Goal: Navigation & Orientation: Find specific page/section

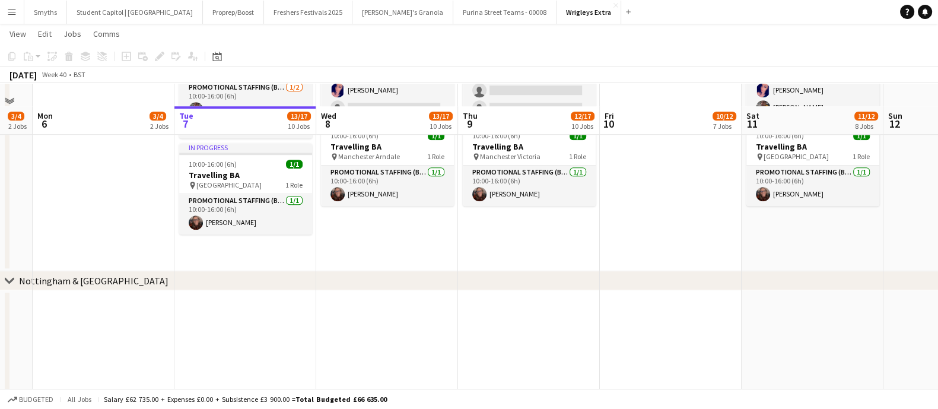
scroll to position [1160, 0]
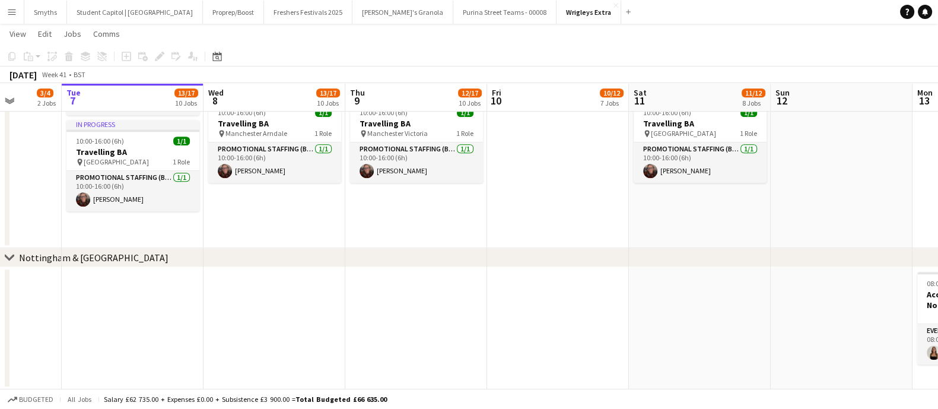
drag, startPoint x: 698, startPoint y: 342, endPoint x: 775, endPoint y: 323, distance: 78.7
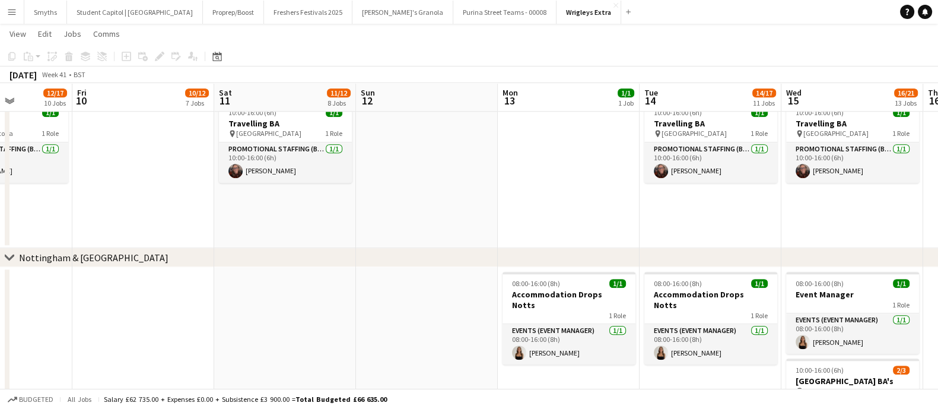
scroll to position [0, 425]
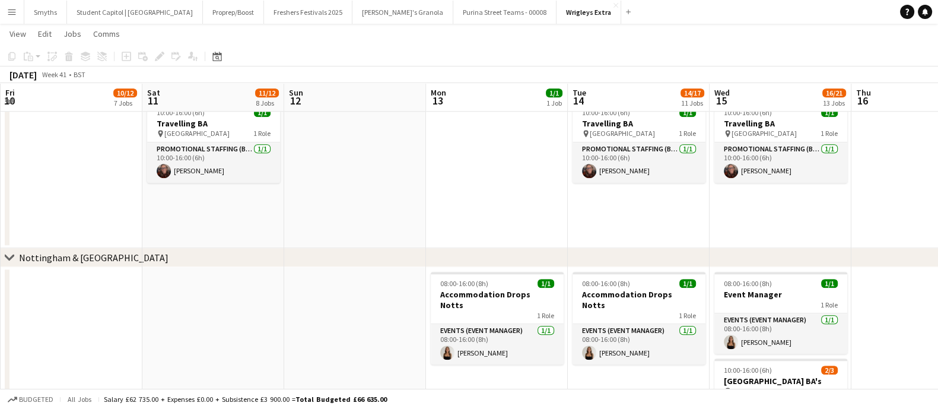
drag, startPoint x: 775, startPoint y: 323, endPoint x: 573, endPoint y: 312, distance: 202.1
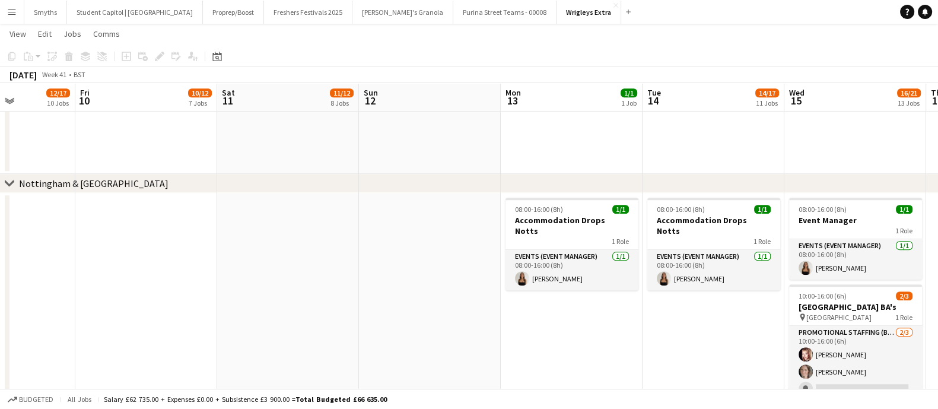
scroll to position [0, 350]
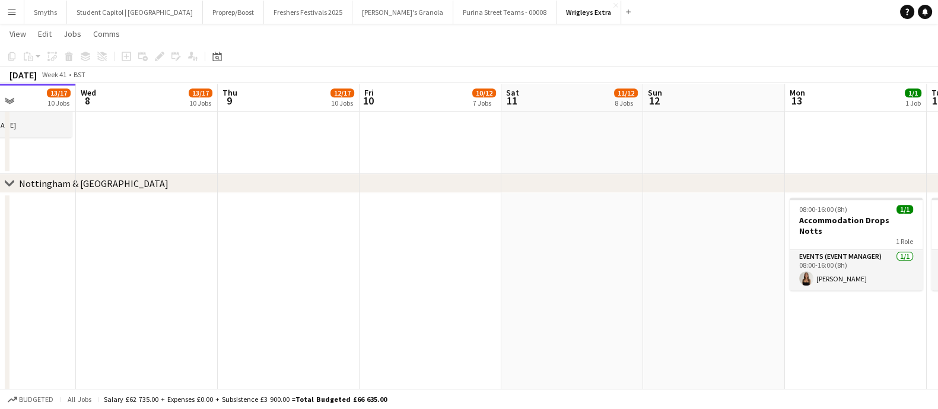
drag, startPoint x: 245, startPoint y: 329, endPoint x: 591, endPoint y: 320, distance: 345.5
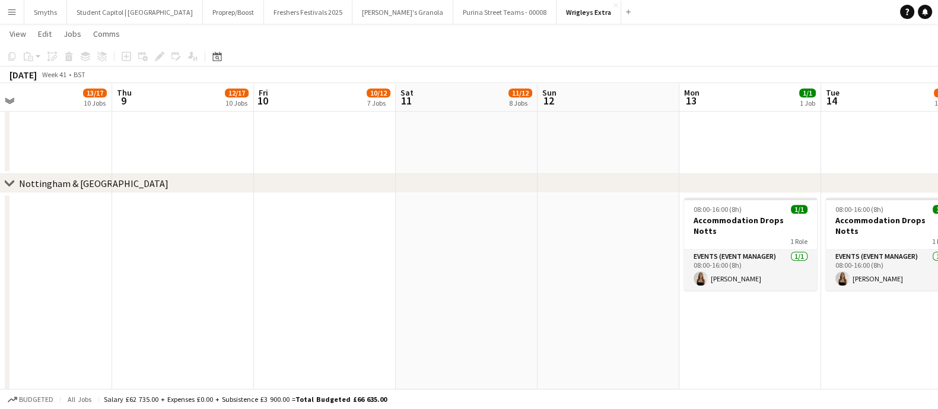
drag, startPoint x: 570, startPoint y: 280, endPoint x: 382, endPoint y: 259, distance: 189.3
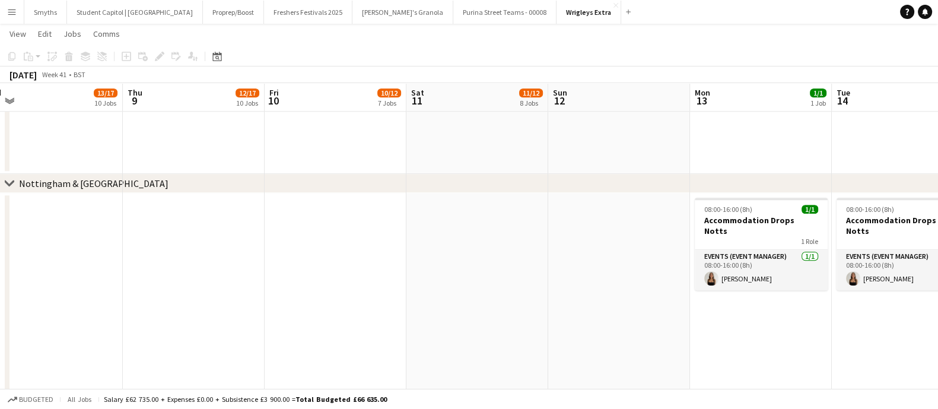
drag, startPoint x: 623, startPoint y: 255, endPoint x: 537, endPoint y: 240, distance: 87.4
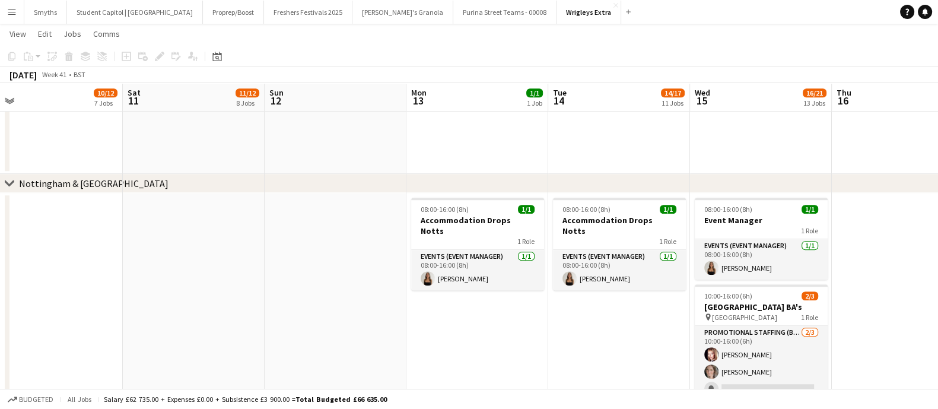
scroll to position [0, 303]
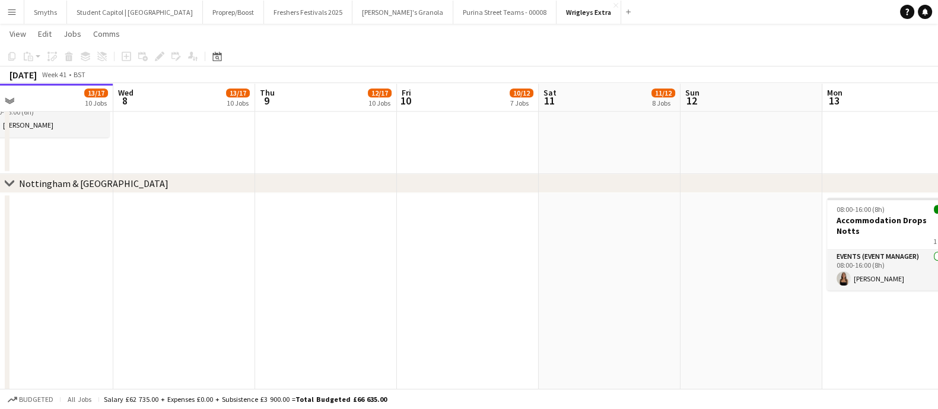
drag, startPoint x: 316, startPoint y: 345, endPoint x: 633, endPoint y: 334, distance: 317.7
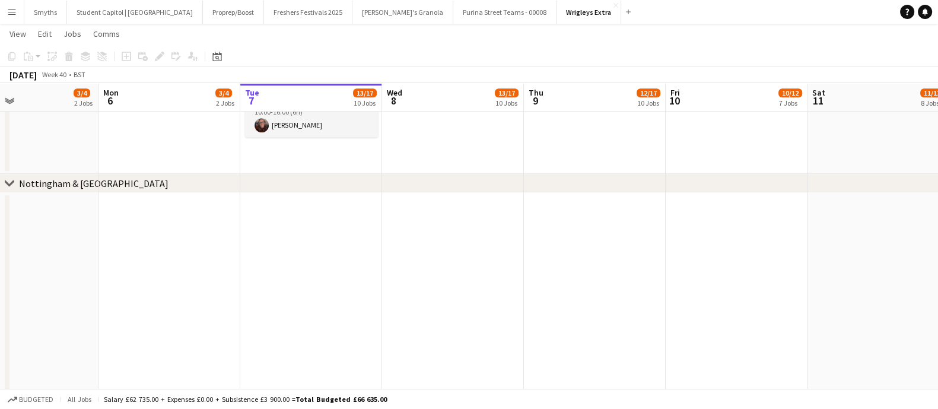
drag, startPoint x: 496, startPoint y: 283, endPoint x: 660, endPoint y: 283, distance: 163.8
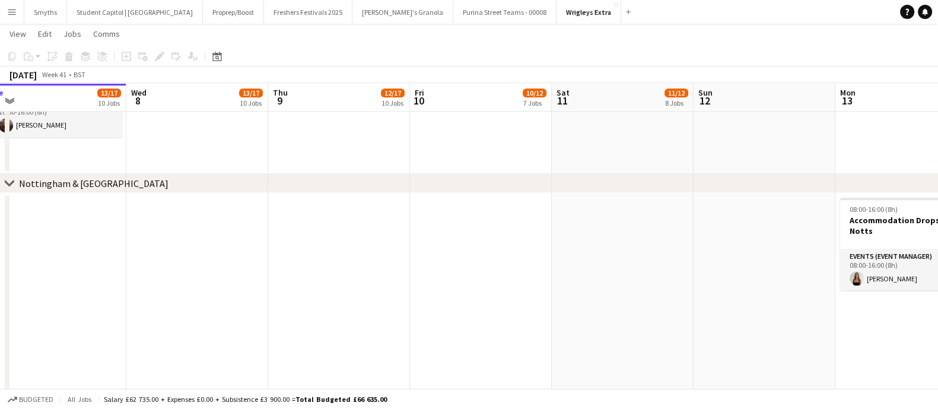
drag, startPoint x: 881, startPoint y: 290, endPoint x: 629, endPoint y: 291, distance: 252.8
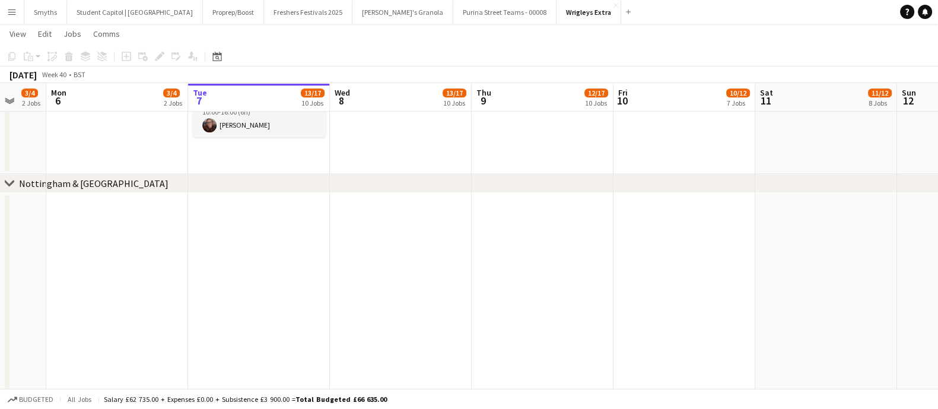
drag, startPoint x: 312, startPoint y: 284, endPoint x: 742, endPoint y: 313, distance: 430.6
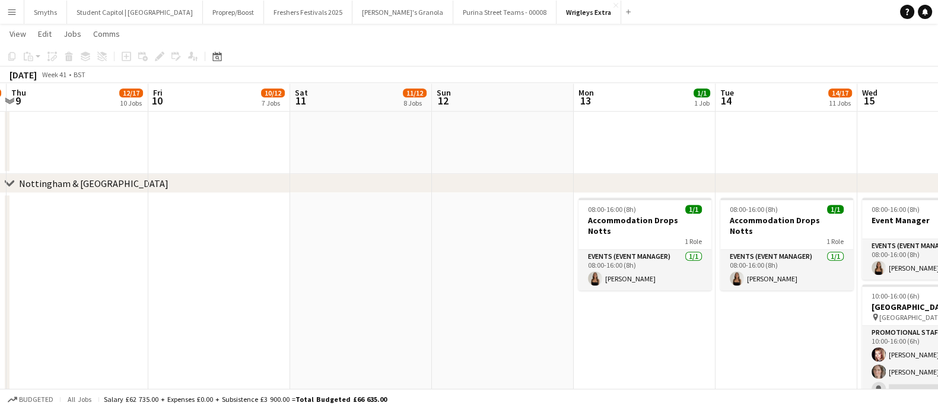
drag, startPoint x: 848, startPoint y: 311, endPoint x: 384, endPoint y: 312, distance: 463.5
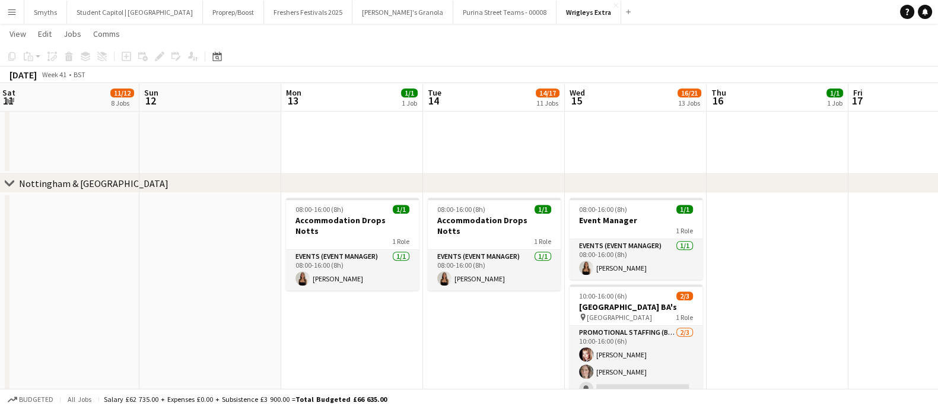
drag, startPoint x: 694, startPoint y: 358, endPoint x: 402, endPoint y: 353, distance: 292.1
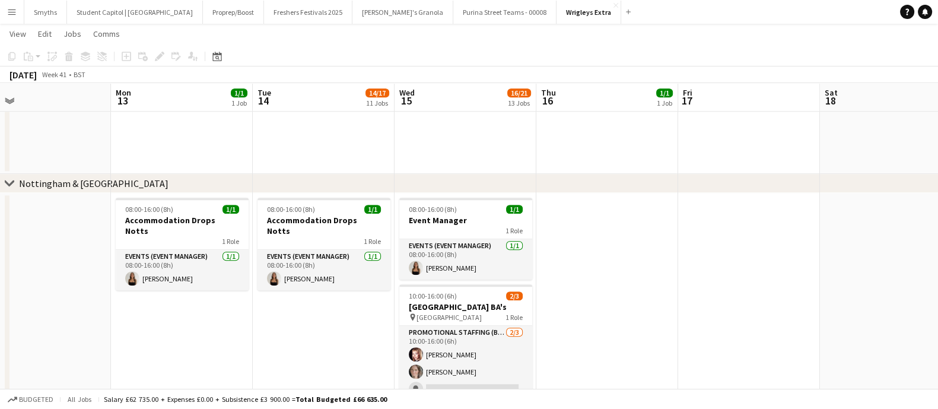
drag, startPoint x: 332, startPoint y: 335, endPoint x: 615, endPoint y: 319, distance: 283.6
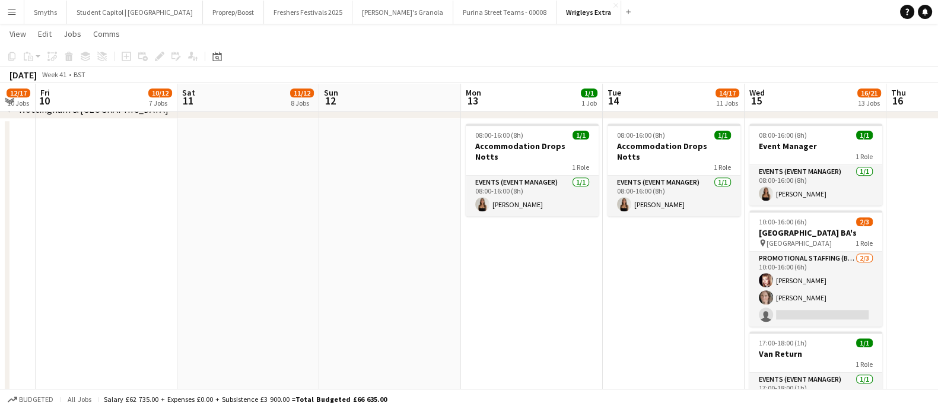
scroll to position [0, 296]
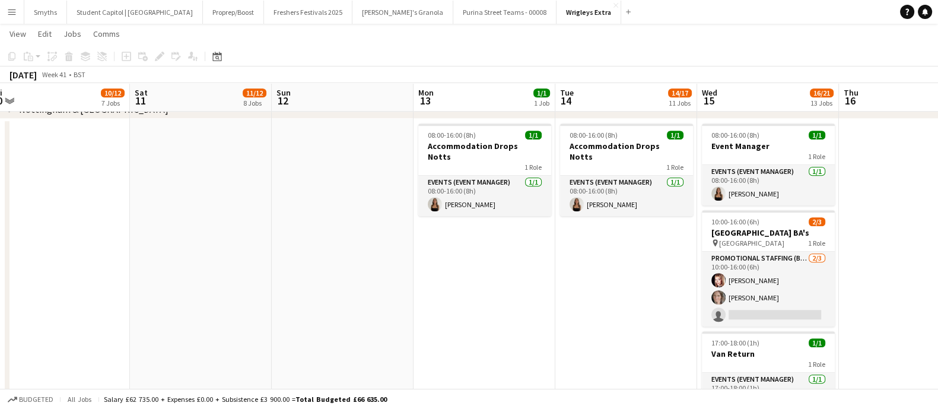
drag, startPoint x: 237, startPoint y: 275, endPoint x: 516, endPoint y: 240, distance: 281.2
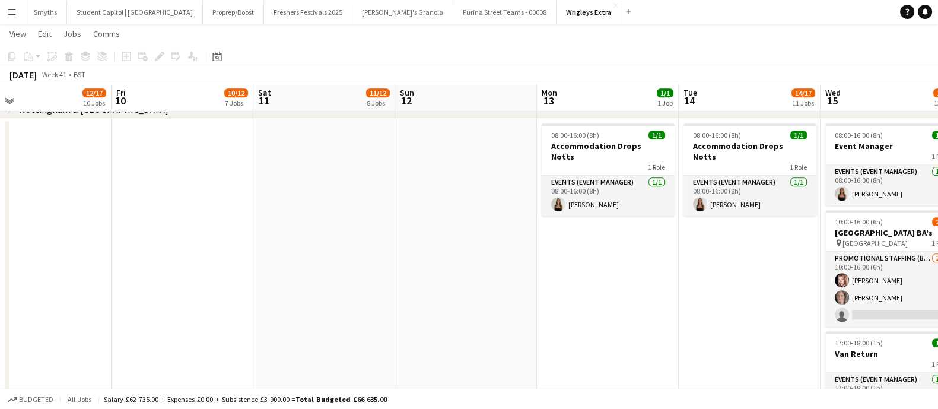
drag, startPoint x: 211, startPoint y: 221, endPoint x: 334, endPoint y: 227, distance: 123.6
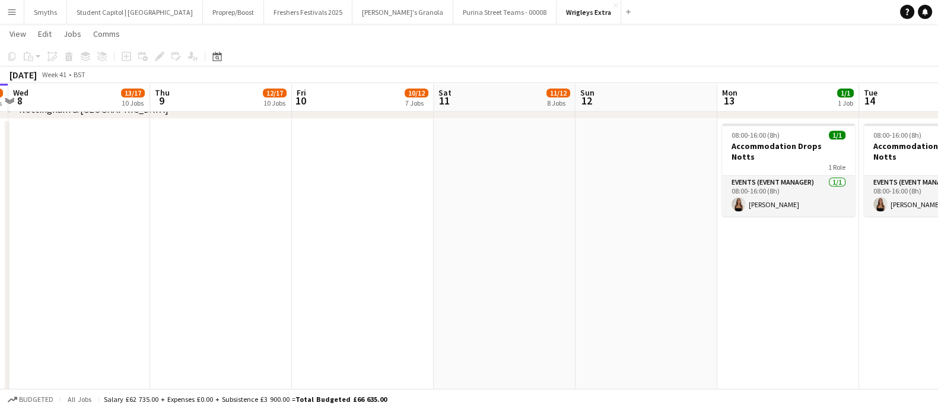
scroll to position [0, 275]
drag, startPoint x: 360, startPoint y: 243, endPoint x: 541, endPoint y: 250, distance: 180.6
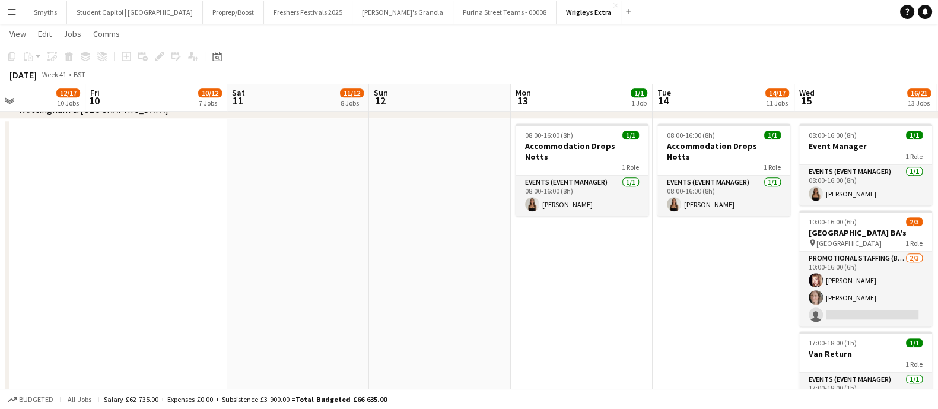
drag, startPoint x: 672, startPoint y: 268, endPoint x: 465, endPoint y: 284, distance: 207.7
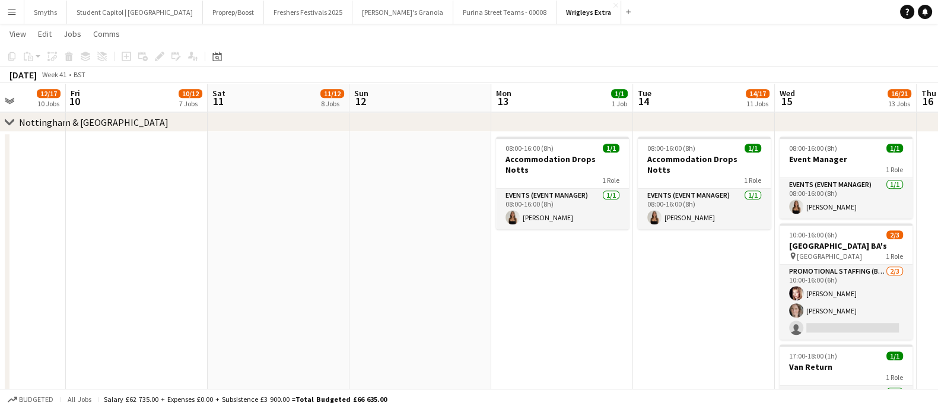
scroll to position [0, 352]
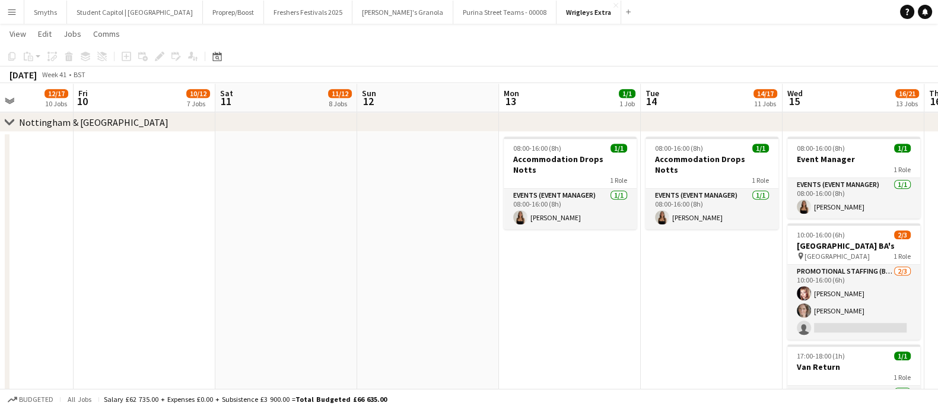
drag, startPoint x: 577, startPoint y: 319, endPoint x: 577, endPoint y: 310, distance: 8.3
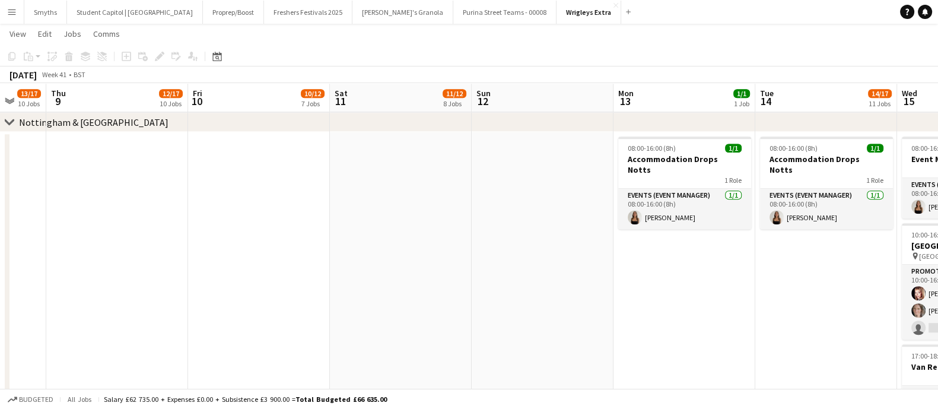
scroll to position [0, 380]
drag, startPoint x: 376, startPoint y: 262, endPoint x: 397, endPoint y: 245, distance: 27.4
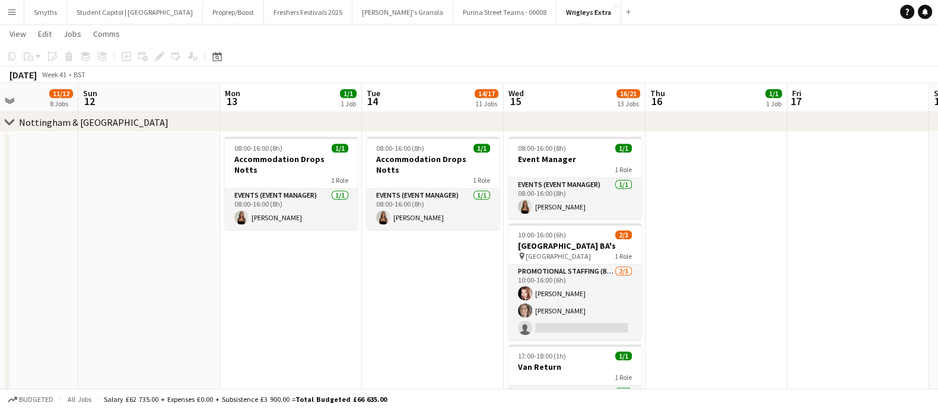
drag, startPoint x: 697, startPoint y: 284, endPoint x: 304, endPoint y: 314, distance: 394.0
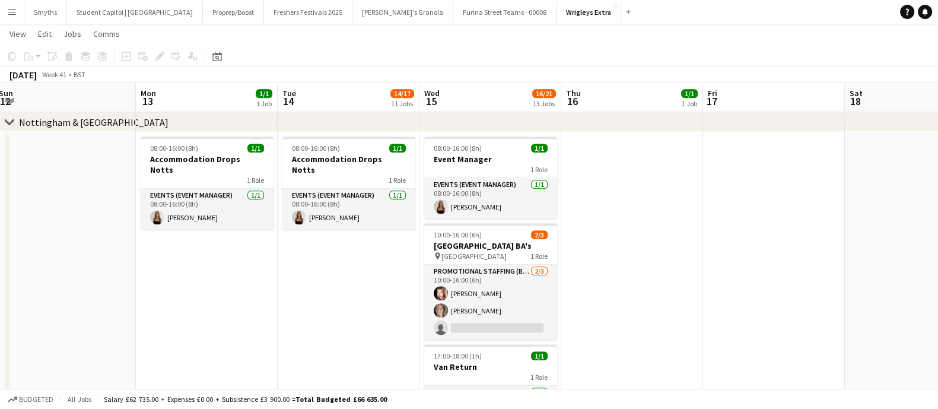
scroll to position [0, 288]
drag, startPoint x: 702, startPoint y: 295, endPoint x: 618, endPoint y: 292, distance: 83.7
